Goal: Find specific page/section: Find specific page/section

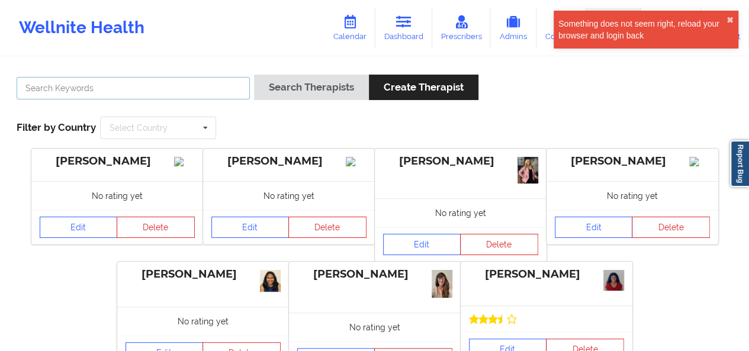
click at [158, 86] on input "text" at bounding box center [133, 88] width 233 height 22
type input "s"
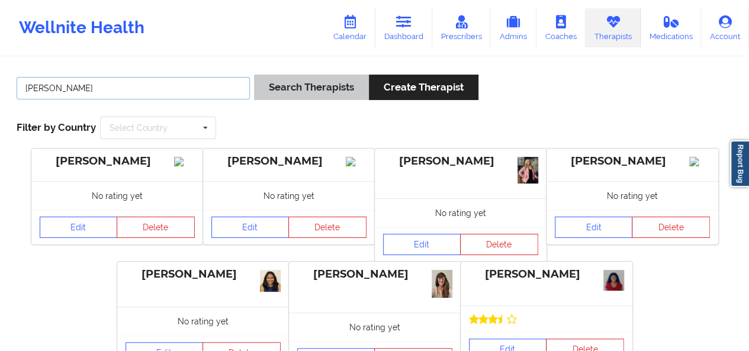
type input "[PERSON_NAME]"
click at [294, 88] on button "Search Therapists" at bounding box center [311, 87] width 115 height 25
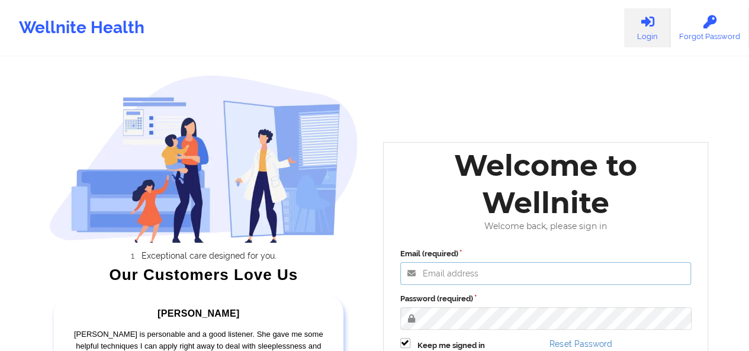
drag, startPoint x: 560, startPoint y: 270, endPoint x: 573, endPoint y: 270, distance: 13.0
click at [573, 270] on input "Email (required)" at bounding box center [545, 273] width 291 height 22
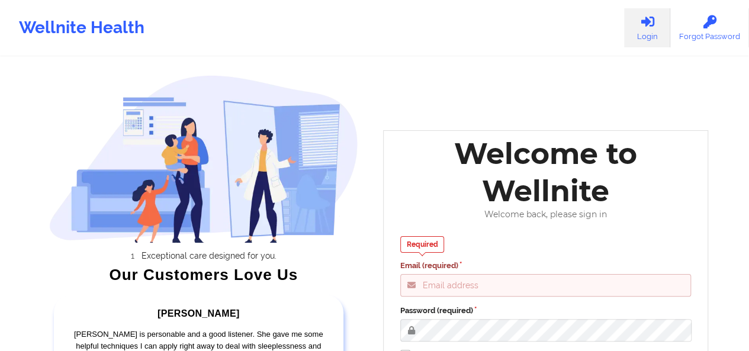
type input "[PERSON_NAME][EMAIL_ADDRESS][DOMAIN_NAME]"
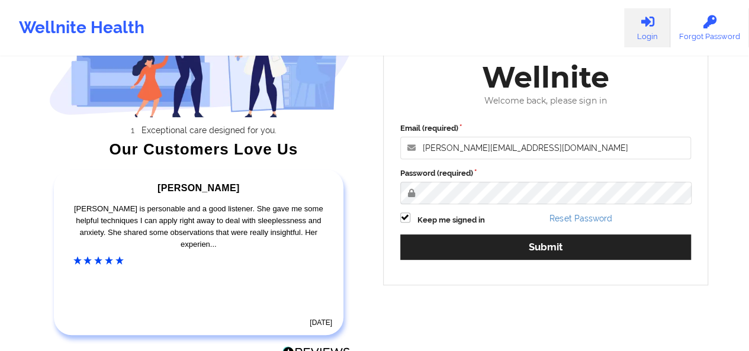
scroll to position [141, 0]
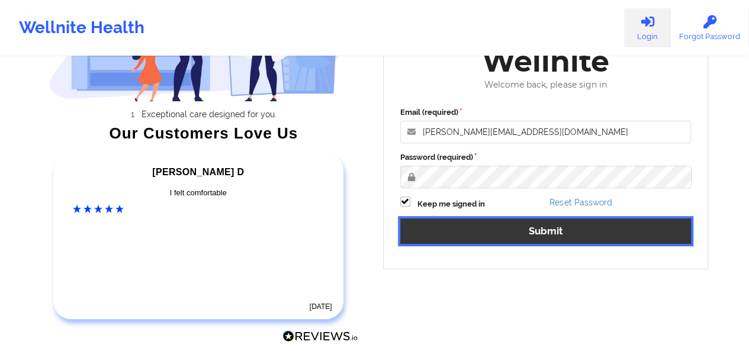
click at [587, 227] on button "Submit" at bounding box center [545, 230] width 291 height 25
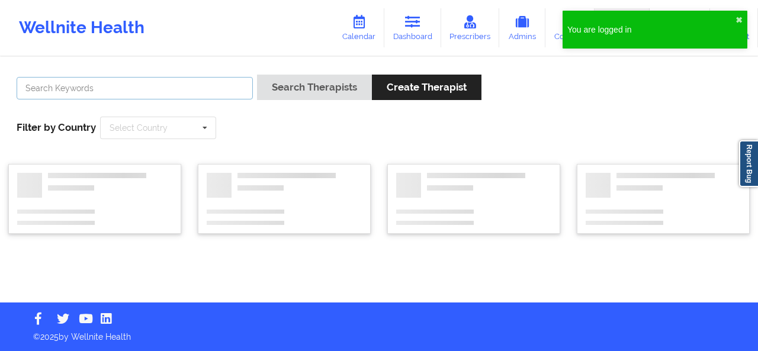
click at [152, 81] on input "text" at bounding box center [135, 88] width 236 height 22
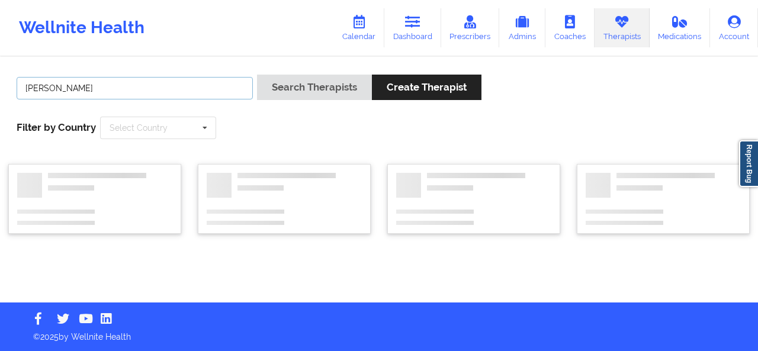
type input "[PERSON_NAME]"
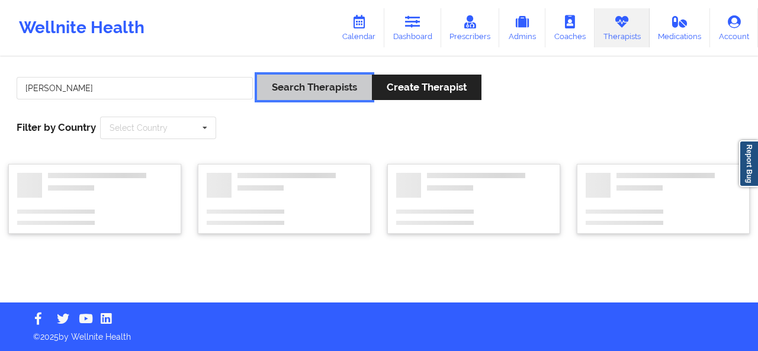
click at [350, 88] on button "Search Therapists" at bounding box center [314, 87] width 115 height 25
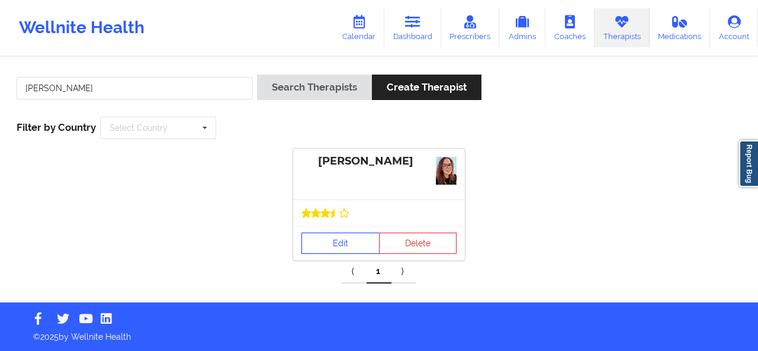
click at [340, 239] on link "Edit" at bounding box center [340, 243] width 78 height 21
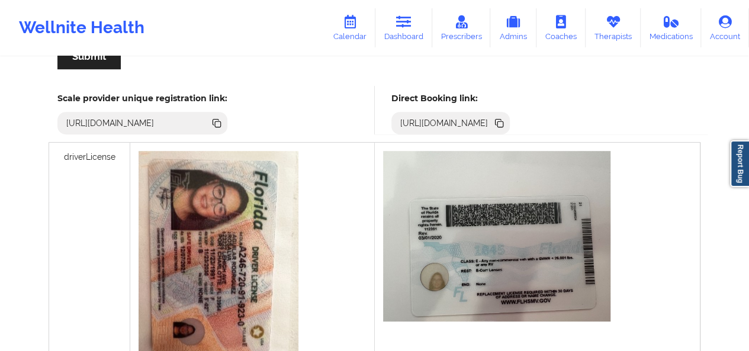
scroll to position [335, 0]
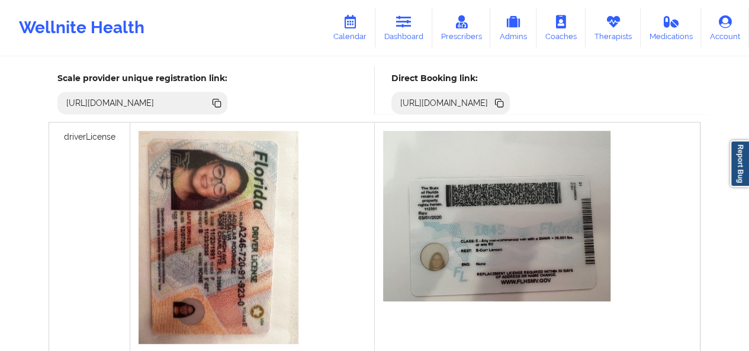
click at [503, 101] on icon at bounding box center [500, 104] width 6 height 6
